Goal: Task Accomplishment & Management: Manage account settings

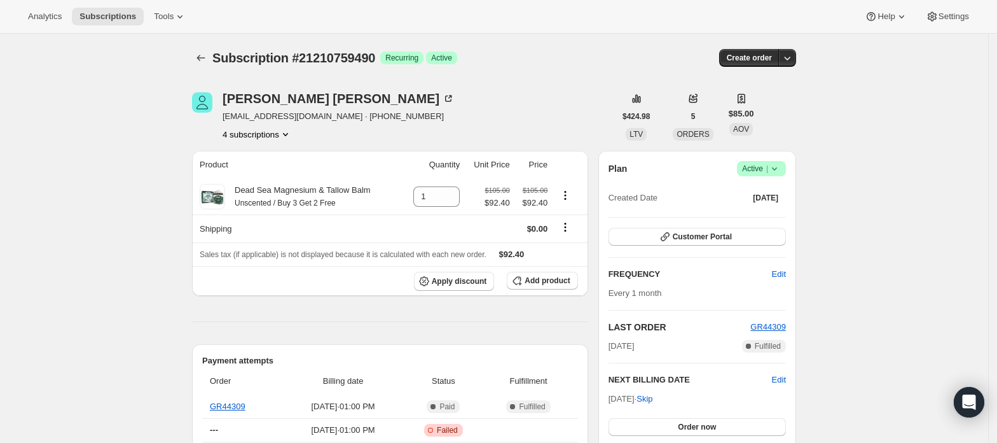
click at [280, 132] on button "4 subscriptions" at bounding box center [257, 134] width 69 height 13
click at [270, 161] on span "21205516610" at bounding box center [261, 158] width 88 height 13
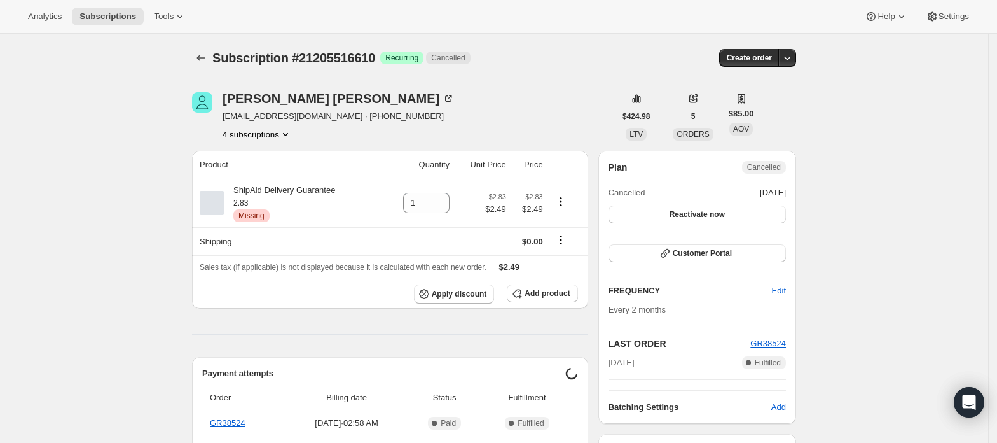
click at [280, 140] on button "4 subscriptions" at bounding box center [257, 134] width 69 height 13
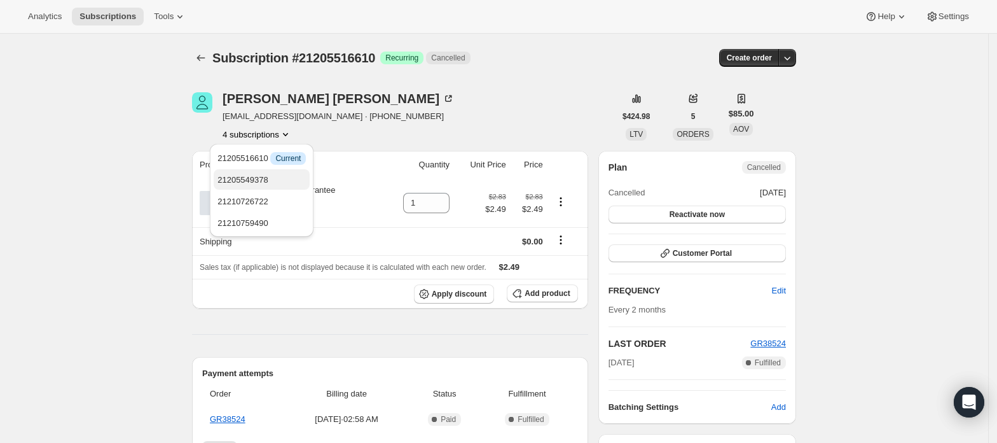
click at [268, 177] on span "21205549378" at bounding box center [261, 180] width 88 height 13
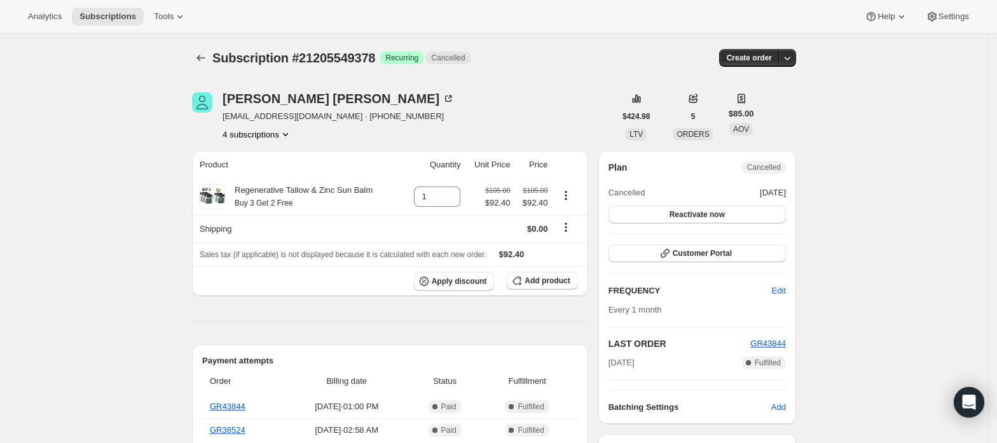
click at [281, 138] on button "4 subscriptions" at bounding box center [257, 134] width 69 height 13
click at [270, 198] on span "21210726722" at bounding box center [261, 201] width 88 height 13
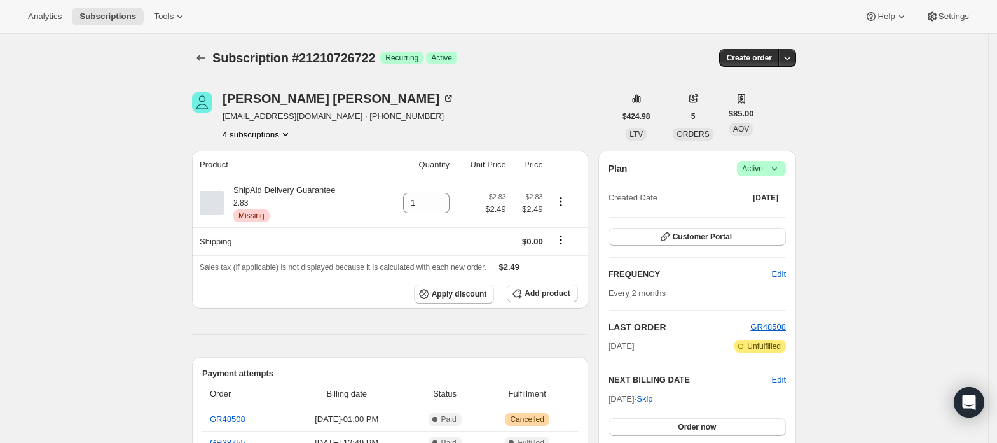
click at [761, 153] on div "Plan Success Active | Created Date [DATE] Customer Portal FREQUENCY Edit Every …" at bounding box center [697, 315] width 198 height 329
click at [764, 166] on span "Active |" at bounding box center [761, 168] width 39 height 13
click at [754, 216] on span "Cancel subscription" at bounding box center [767, 215] width 72 height 10
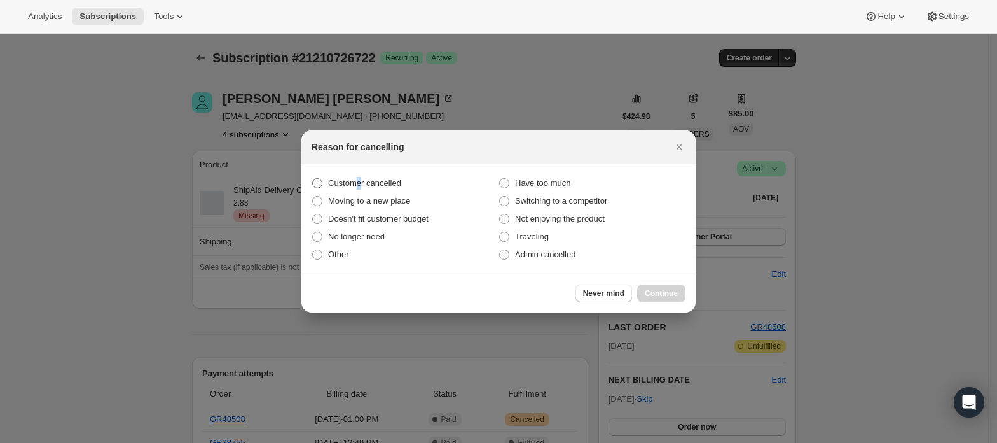
click at [359, 181] on span "Customer cancelled" at bounding box center [364, 183] width 73 height 10
click at [343, 184] on span "Customer cancelled" at bounding box center [364, 183] width 73 height 10
click at [313, 179] on input "Customer cancelled" at bounding box center [312, 178] width 1 height 1
radio input "true"
click at [663, 291] on span "Continue" at bounding box center [661, 293] width 33 height 10
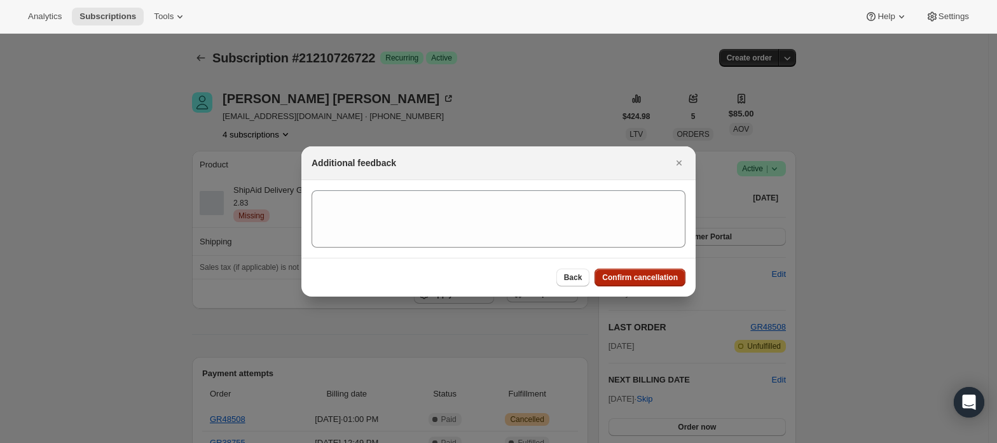
click at [659, 283] on button "Confirm cancellation" at bounding box center [640, 277] width 91 height 18
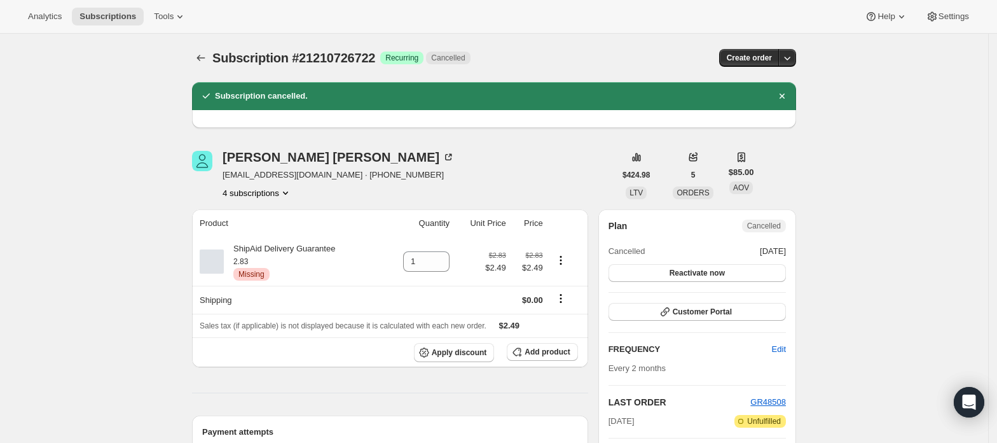
click at [268, 196] on button "4 subscriptions" at bounding box center [257, 192] width 69 height 13
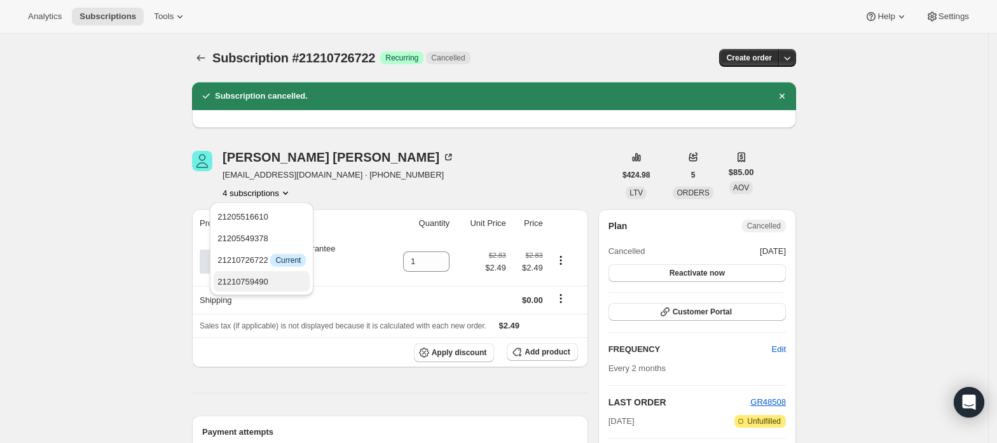
click at [284, 286] on span "21210759490" at bounding box center [261, 281] width 88 height 13
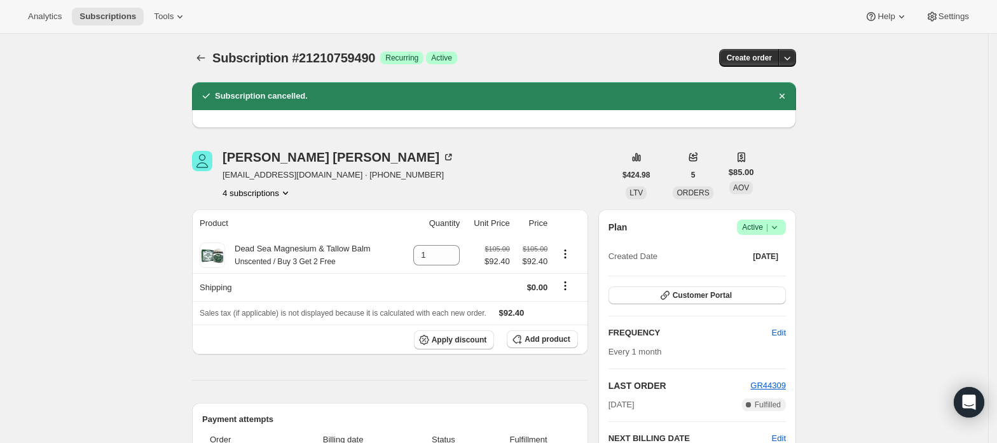
click at [786, 228] on span "Success Active |" at bounding box center [761, 226] width 49 height 15
click at [768, 286] on div "Pause subscription Cancel subscription" at bounding box center [766, 263] width 87 height 50
click at [769, 283] on button "Cancel subscription" at bounding box center [766, 273] width 79 height 20
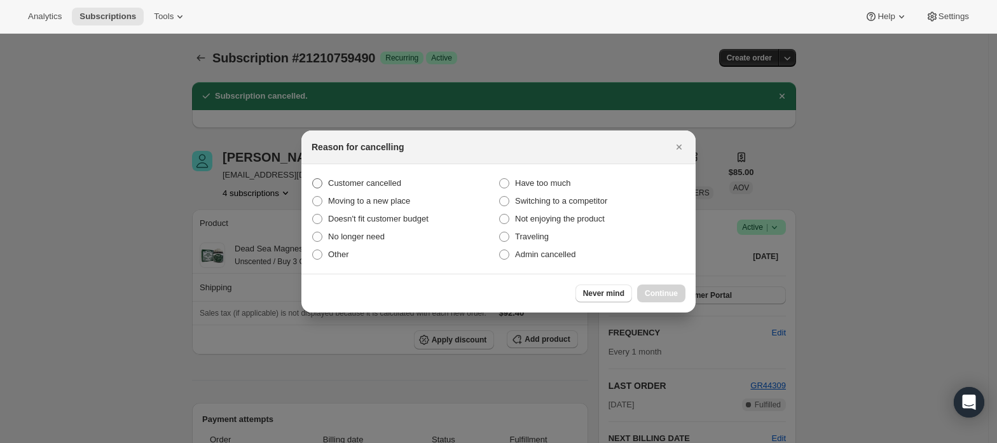
click at [378, 186] on span "Customer cancelled" at bounding box center [364, 183] width 73 height 10
click at [313, 179] on input "Customer cancelled" at bounding box center [312, 178] width 1 height 1
radio input "true"
click at [655, 296] on span "Continue" at bounding box center [661, 293] width 33 height 10
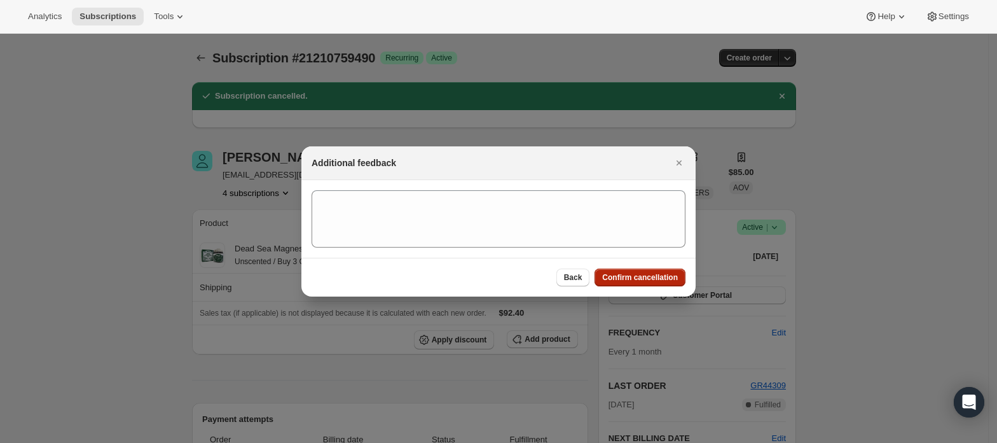
click at [627, 270] on button "Confirm cancellation" at bounding box center [640, 277] width 91 height 18
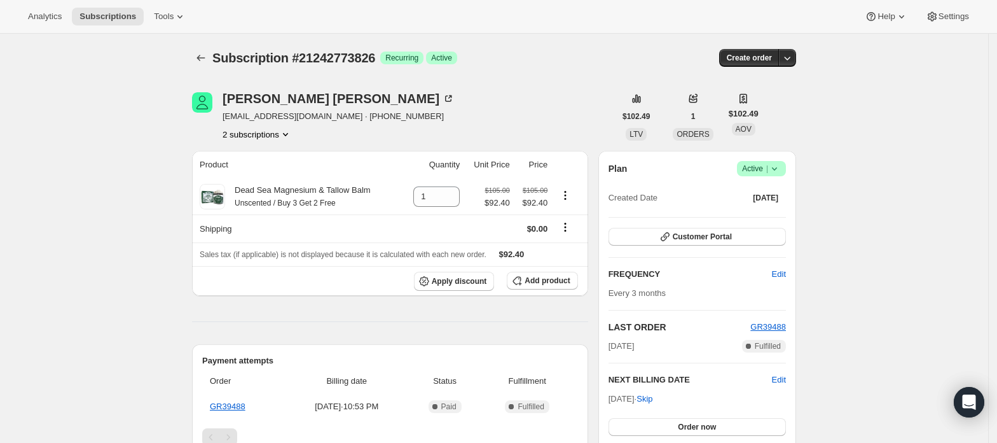
click at [268, 135] on button "2 subscriptions" at bounding box center [257, 134] width 69 height 13
click at [271, 150] on button "21242741058" at bounding box center [262, 158] width 96 height 20
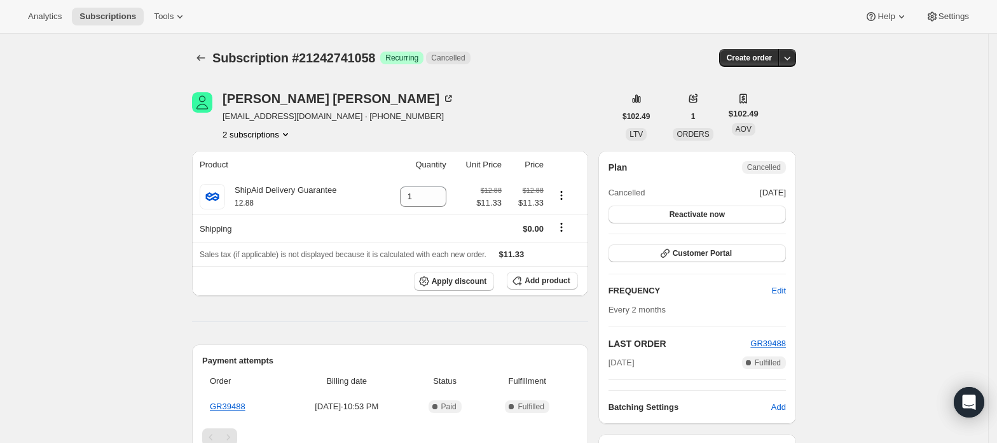
click at [266, 137] on button "2 subscriptions" at bounding box center [257, 134] width 69 height 13
click at [272, 169] on button "21242773826" at bounding box center [262, 179] width 96 height 20
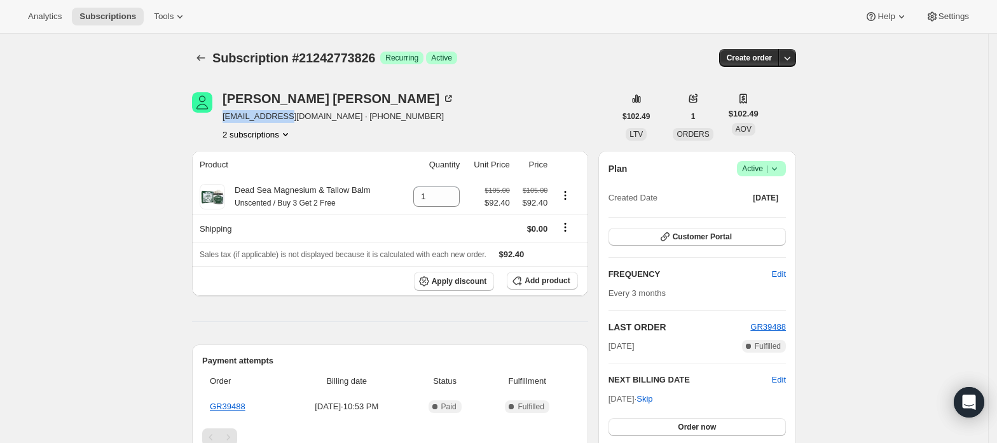
drag, startPoint x: 224, startPoint y: 116, endPoint x: 287, endPoint y: 116, distance: 63.0
click at [287, 116] on div "Gloria Padilla 8150gp@gmail.com · +19159208125 2 subscriptions" at bounding box center [403, 116] width 423 height 48
click at [435, 112] on div "Gloria Padilla 8150gp@gmail.com · +19159208125 2 subscriptions" at bounding box center [403, 116] width 423 height 48
drag, startPoint x: 300, startPoint y: 117, endPoint x: 222, endPoint y: 123, distance: 78.4
click at [222, 123] on div "Gloria Padilla 8150gp@gmail.com · +19159208125 2 subscriptions" at bounding box center [403, 116] width 423 height 48
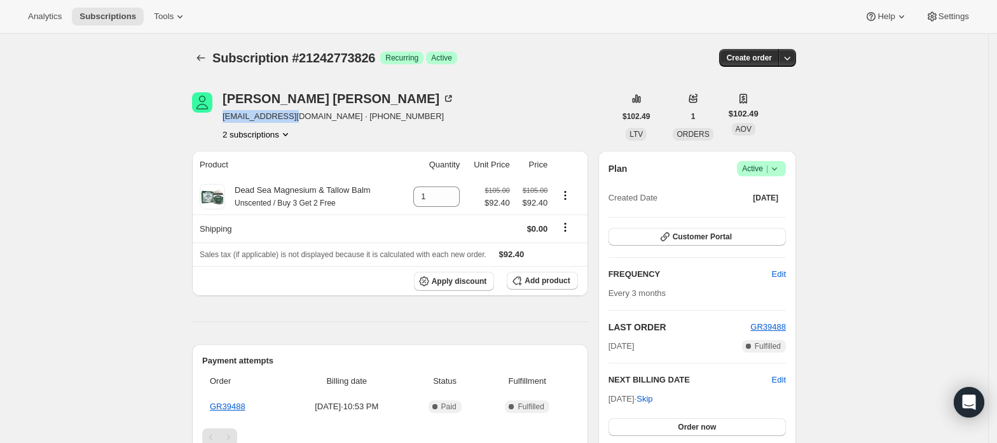
copy span "8150gp@gmail.com"
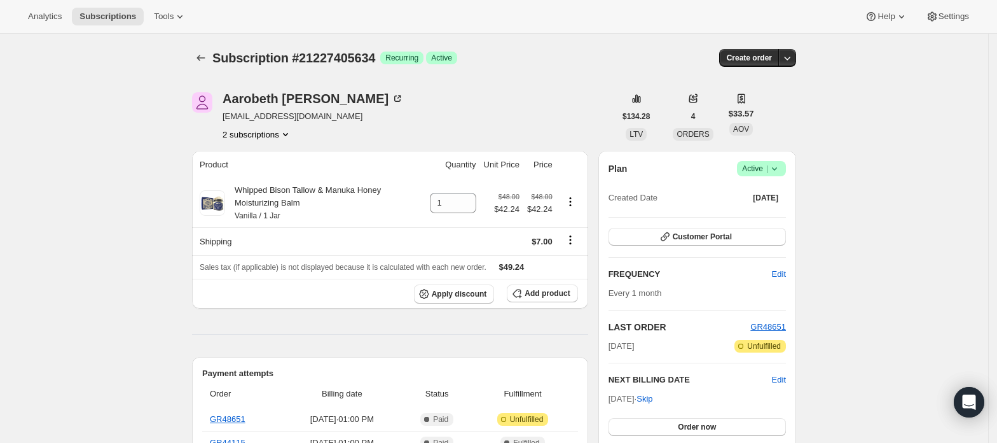
click at [252, 131] on button "2 subscriptions" at bounding box center [257, 134] width 69 height 13
click at [267, 154] on span "21227372866" at bounding box center [261, 158] width 88 height 13
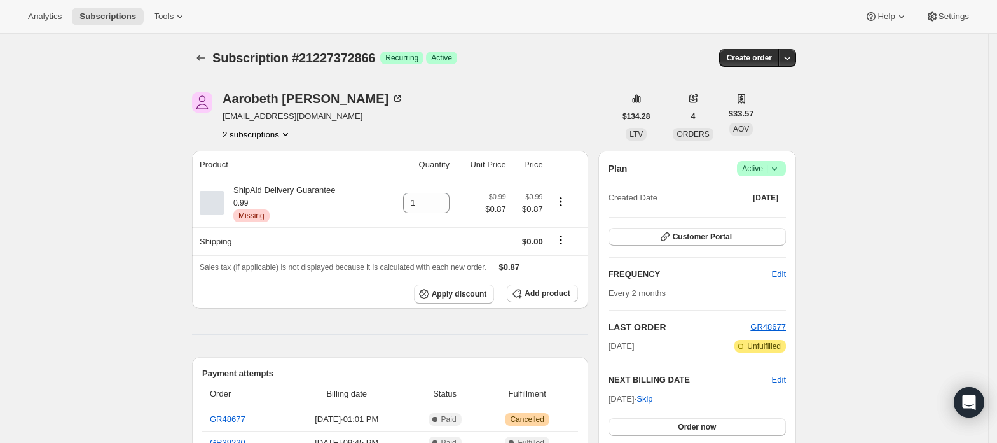
click at [270, 139] on button "2 subscriptions" at bounding box center [257, 134] width 69 height 13
click at [270, 176] on span "21227405634" at bounding box center [261, 180] width 88 height 13
